Goal: Task Accomplishment & Management: Complete application form

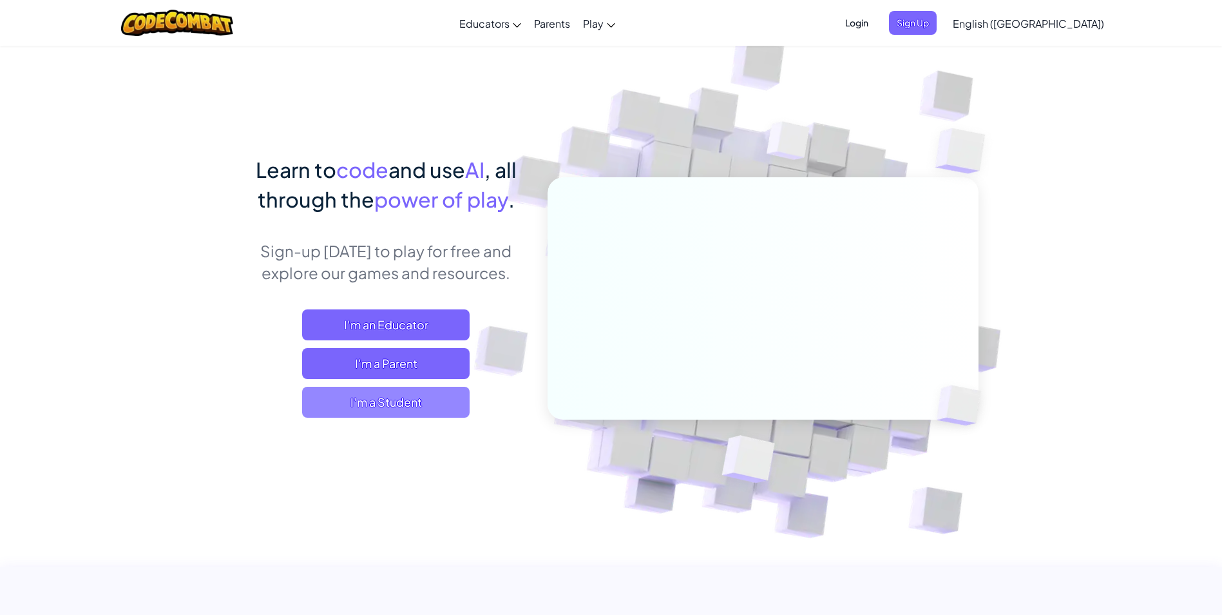
click at [415, 394] on span "I'm a Student" at bounding box center [385, 401] width 167 height 31
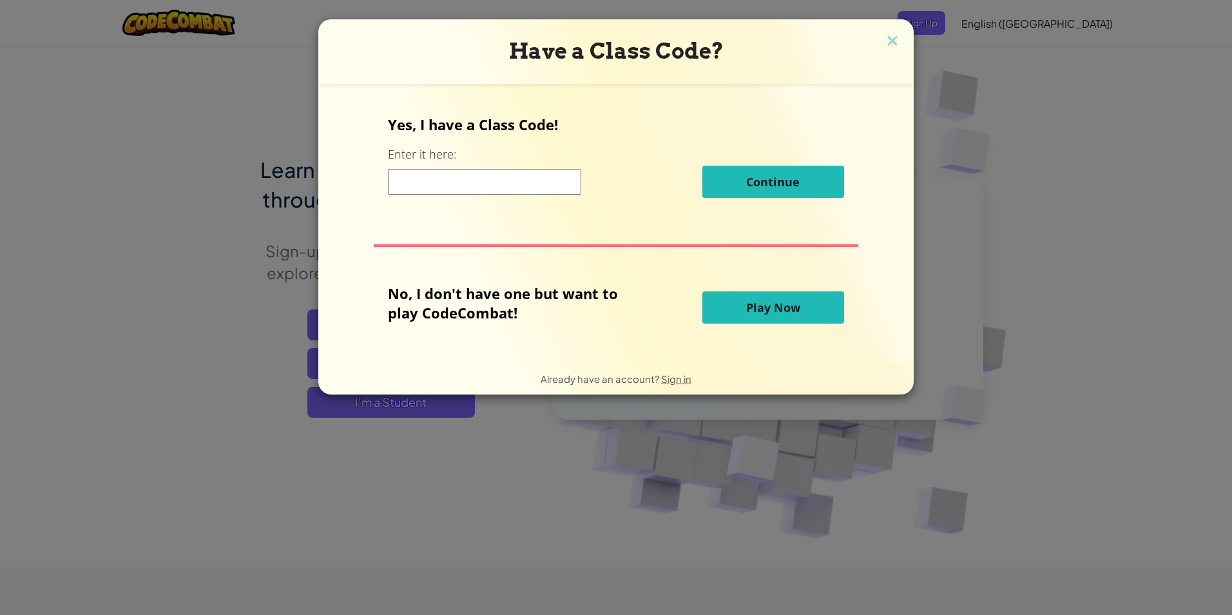
drag, startPoint x: 560, startPoint y: 182, endPoint x: 557, endPoint y: 189, distance: 8.1
click at [557, 189] on input at bounding box center [484, 182] width 193 height 26
click at [557, 196] on div "Continue" at bounding box center [615, 182] width 455 height 32
click at [555, 196] on div "Continue" at bounding box center [615, 182] width 455 height 32
drag, startPoint x: 882, startPoint y: 46, endPoint x: 895, endPoint y: 48, distance: 12.5
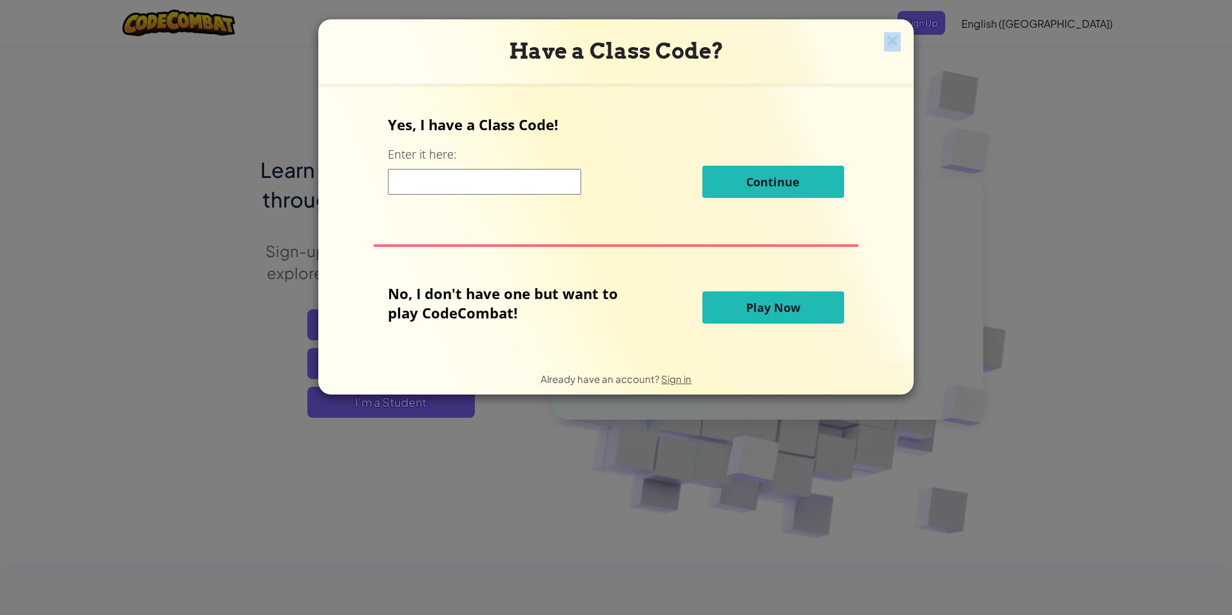
click at [890, 48] on div "Have a Class Code? Yes, I have a Class Code! Enter it here: Continue No, I don'…" at bounding box center [615, 206] width 595 height 375
click at [895, 48] on img at bounding box center [892, 41] width 17 height 19
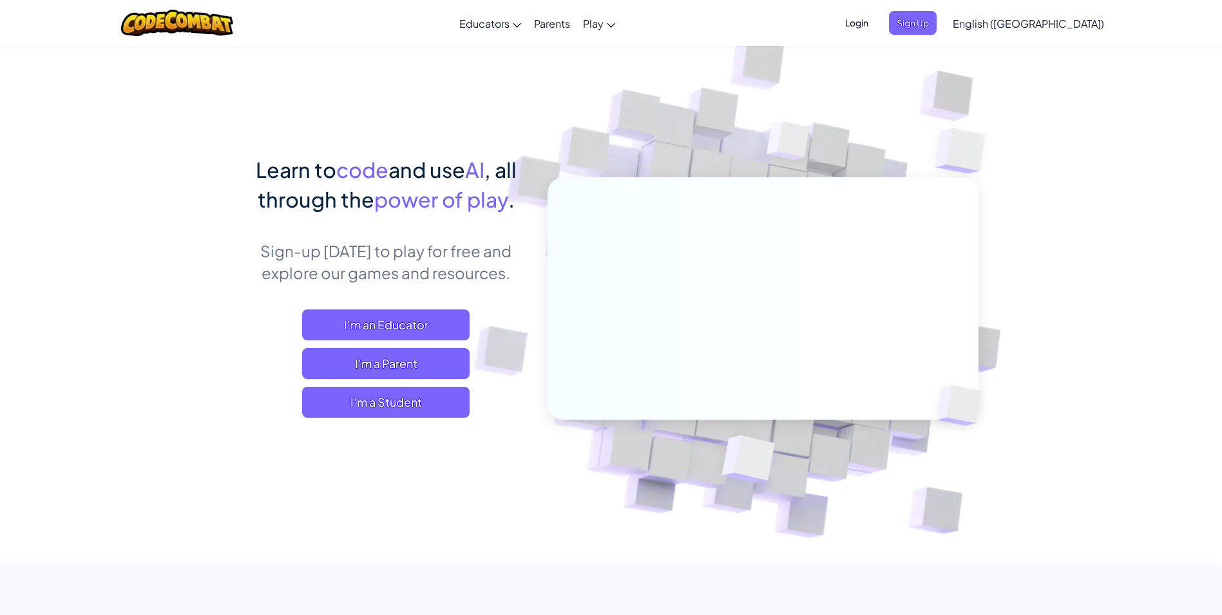
click at [876, 30] on span "Login" at bounding box center [856, 23] width 39 height 24
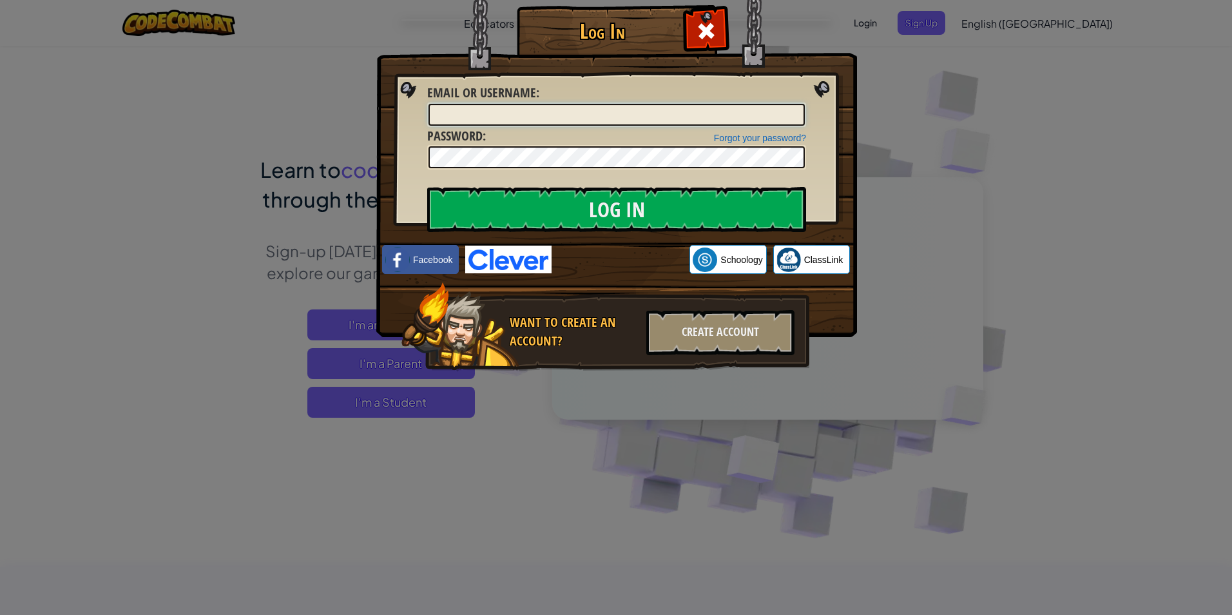
click at [737, 107] on input "Email or Username :" at bounding box center [616, 115] width 376 height 22
drag, startPoint x: 887, startPoint y: 307, endPoint x: 882, endPoint y: 269, distance: 38.3
click at [886, 305] on div "Log In Unknown Error Email or Username : Forgot your password? Password : Log I…" at bounding box center [616, 307] width 1232 height 615
